Goal: Find contact information: Find contact information

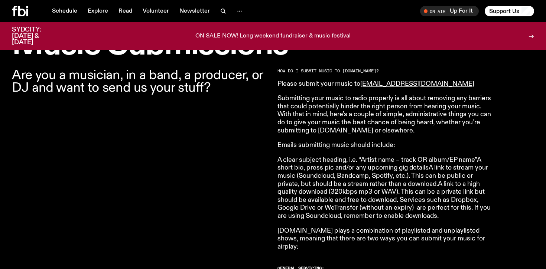
scroll to position [237, 0]
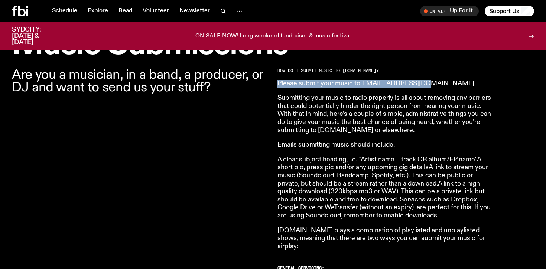
drag, startPoint x: 443, startPoint y: 75, endPoint x: 435, endPoint y: 84, distance: 11.9
click at [435, 84] on p "Please submit your music to [EMAIL_ADDRESS][DOMAIN_NAME]" at bounding box center [385, 84] width 214 height 8
drag, startPoint x: 430, startPoint y: 85, endPoint x: 363, endPoint y: 87, distance: 66.5
click at [363, 87] on p "Please submit your music to [EMAIL_ADDRESS][DOMAIN_NAME]" at bounding box center [385, 84] width 214 height 8
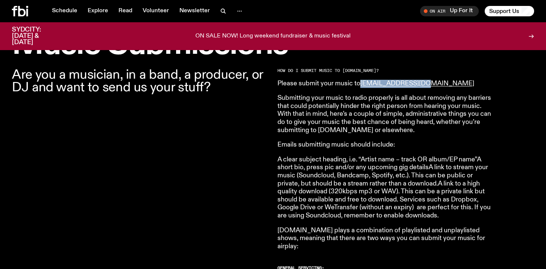
copy link "[EMAIL_ADDRESS][DOMAIN_NAME]"
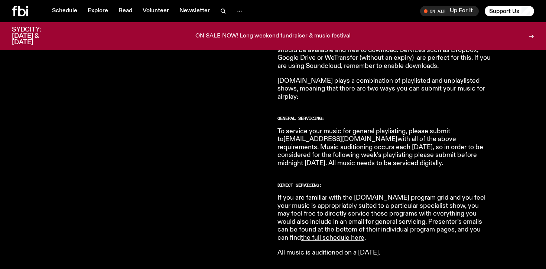
scroll to position [390, 0]
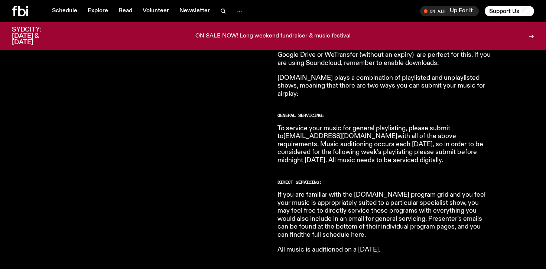
click at [365, 232] on link "the full schedule here" at bounding box center [333, 235] width 64 height 7
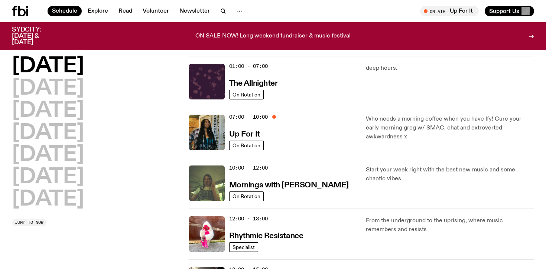
scroll to position [8, 0]
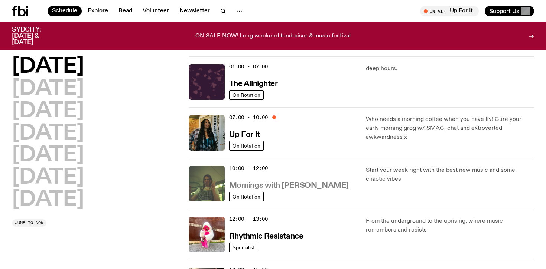
click at [302, 184] on h3 "Mornings with Jim Kretschmer" at bounding box center [289, 186] width 120 height 8
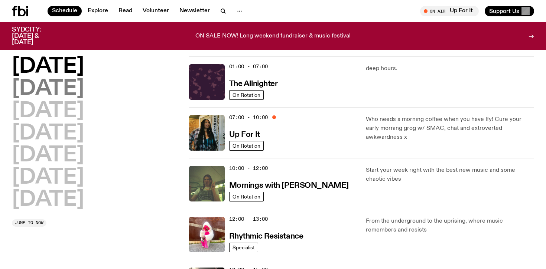
click at [74, 88] on h2 "Tuesday" at bounding box center [48, 89] width 72 height 21
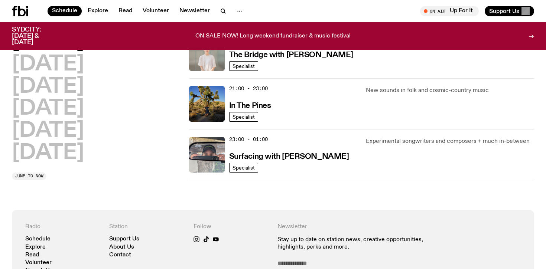
scroll to position [396, 0]
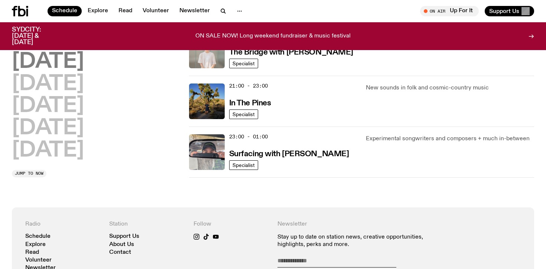
click at [84, 65] on h2 "Wednesday" at bounding box center [48, 62] width 72 height 21
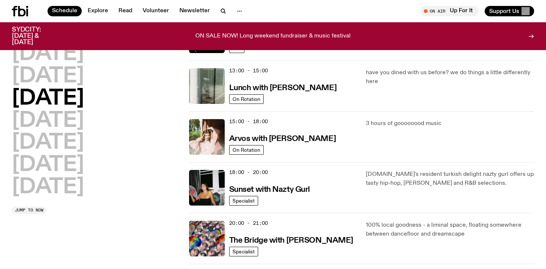
scroll to position [209, 0]
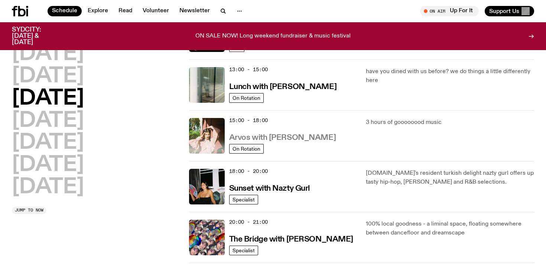
click at [294, 139] on h3 "Arvos with Maleeka Gazula" at bounding box center [282, 138] width 107 height 8
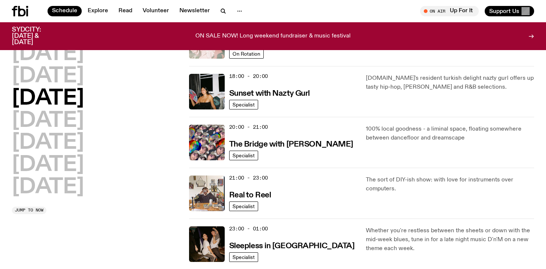
scroll to position [307, 0]
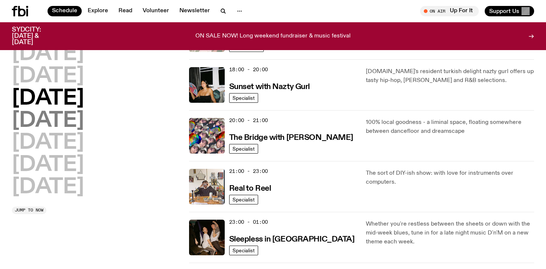
click at [84, 122] on h2 "Thursday" at bounding box center [48, 121] width 72 height 21
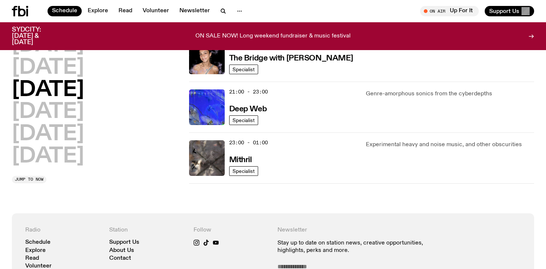
scroll to position [391, 0]
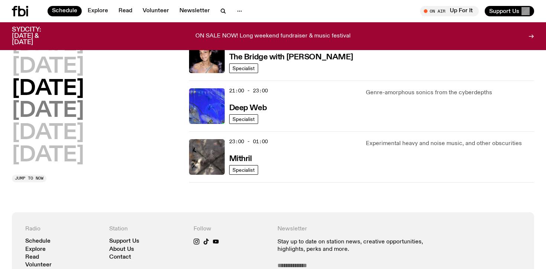
click at [56, 111] on h2 "Friday" at bounding box center [48, 111] width 72 height 21
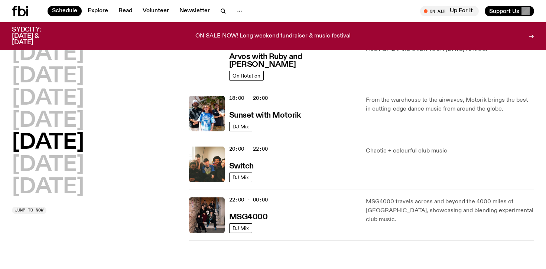
scroll to position [286, 0]
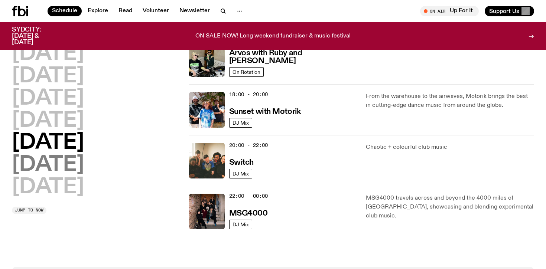
click at [67, 162] on h2 "Saturday" at bounding box center [48, 165] width 72 height 21
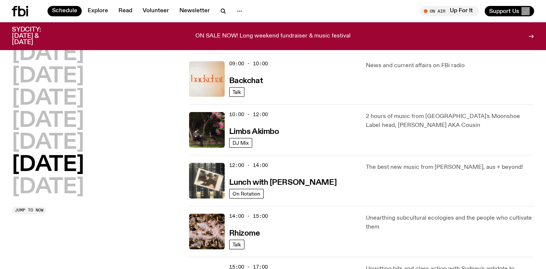
scroll to position [165, 0]
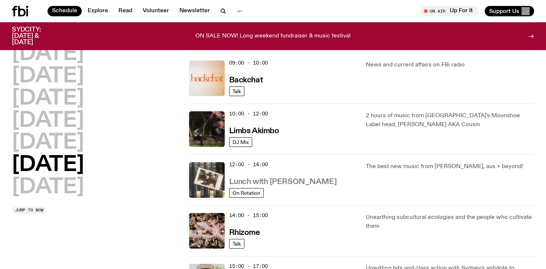
click at [243, 181] on h3 "Lunch with Ella Avni" at bounding box center [282, 182] width 107 height 8
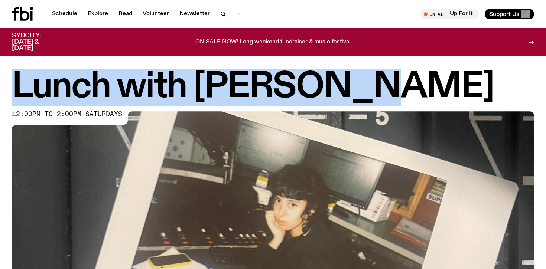
drag, startPoint x: 351, startPoint y: 95, endPoint x: 18, endPoint y: 80, distance: 332.9
click at [18, 80] on h1 "Lunch with Ella Avni" at bounding box center [273, 87] width 522 height 33
copy h1 "Lunch with Ella Avni"
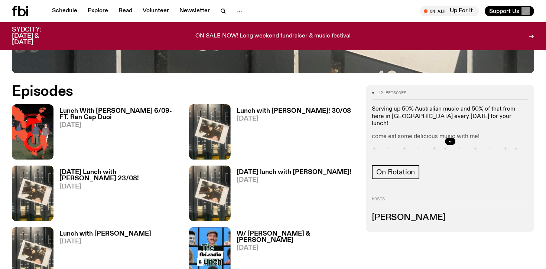
scroll to position [281, 0]
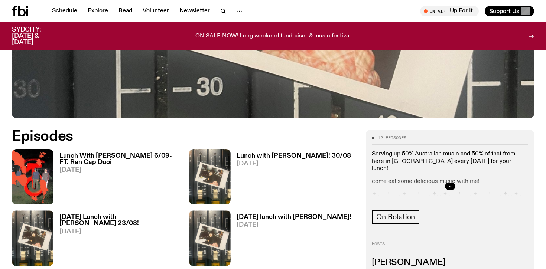
click at [421, 188] on div at bounding box center [450, 187] width 156 height 24
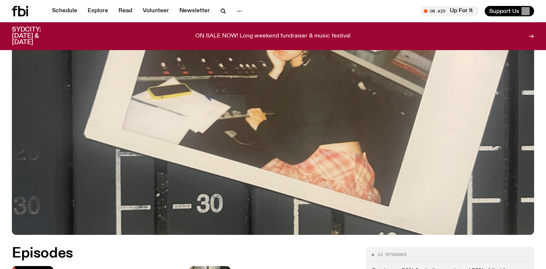
scroll to position [162, 0]
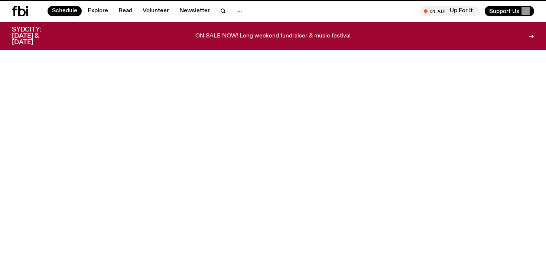
scroll to position [165, 0]
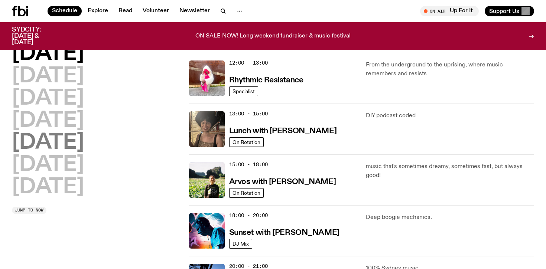
click at [60, 146] on h2 "Friday" at bounding box center [48, 143] width 72 height 21
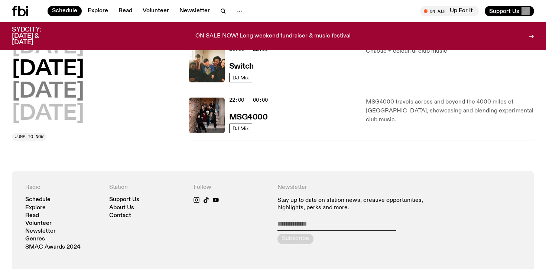
click at [72, 93] on h2 "Saturday" at bounding box center [48, 91] width 72 height 21
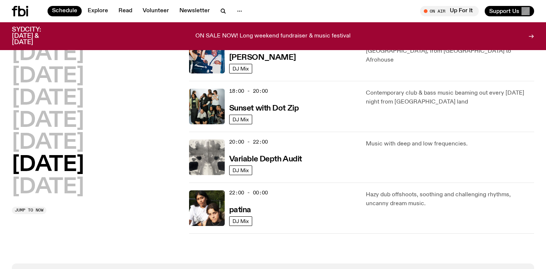
scroll to position [442, 0]
click at [78, 185] on h2 "Sunday" at bounding box center [48, 187] width 72 height 21
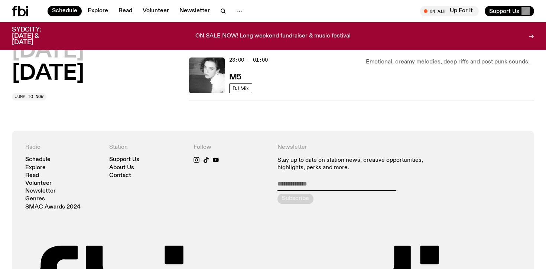
scroll to position [644, 0]
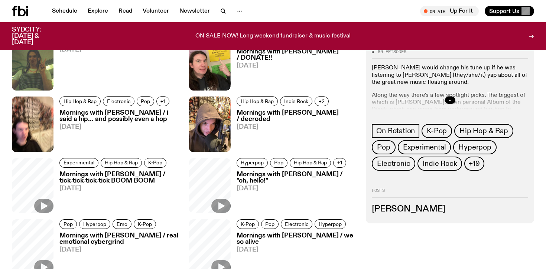
scroll to position [692, 0]
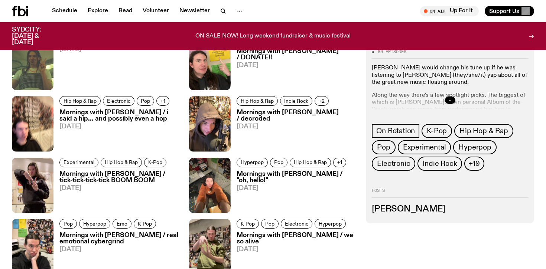
click at [449, 100] on icon "button" at bounding box center [450, 100] width 3 height 1
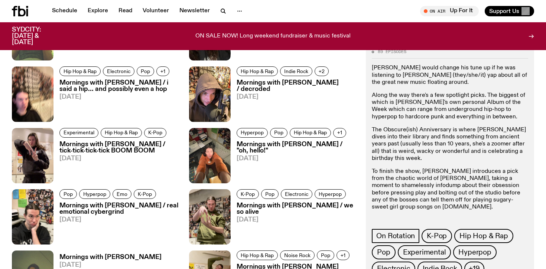
scroll to position [793, 0]
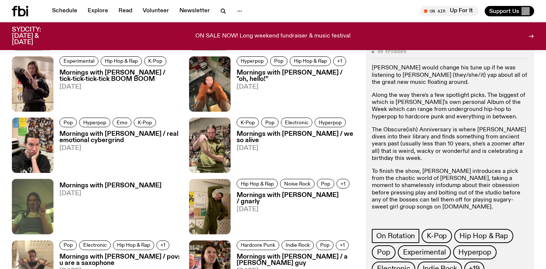
drag, startPoint x: 519, startPoint y: 213, endPoint x: 458, endPoint y: 216, distance: 61.0
click at [458, 217] on p "To get in touch, hit Jimothy up at jim.k@fbiradio.com" at bounding box center [450, 224] width 156 height 14
copy link "jim.k@fbiradio.com"
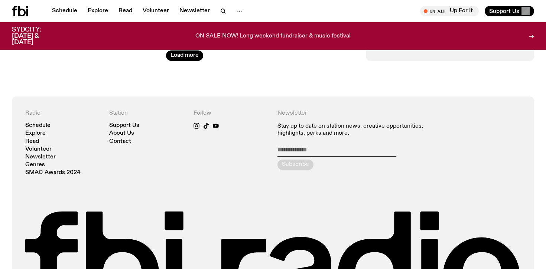
scroll to position [1312, 0]
